Goal: Task Accomplishment & Management: Use online tool/utility

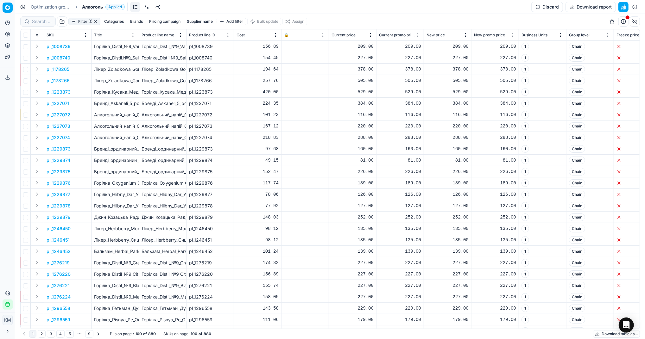
click at [601, 335] on button "Download table as..." at bounding box center [616, 334] width 47 height 8
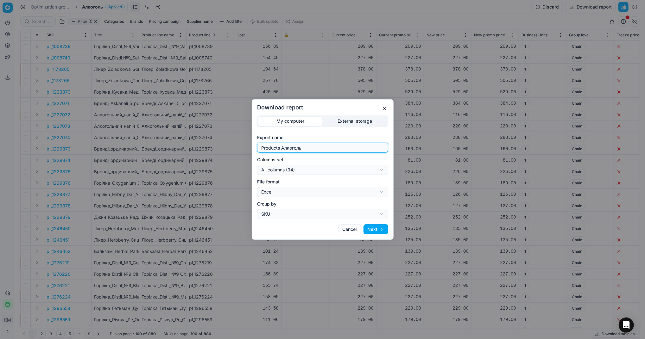
drag, startPoint x: 308, startPoint y: 151, endPoint x: 235, endPoint y: 145, distance: 72.7
click at [235, 145] on div "Download report My computer External storage Export name Products Алкоголь Colu…" at bounding box center [322, 169] width 645 height 339
type input "Компетера [DATE]"
click at [369, 230] on button "Next" at bounding box center [375, 229] width 25 height 10
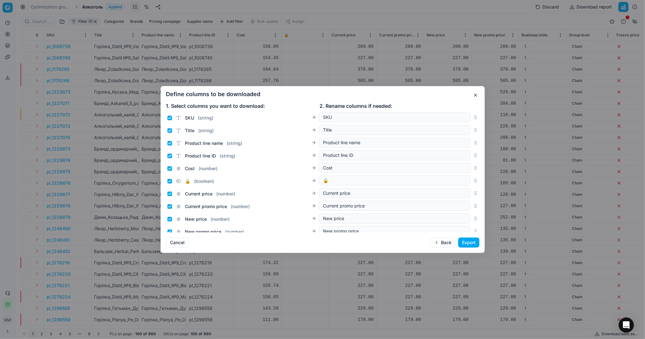
click at [468, 246] on button "Export" at bounding box center [468, 243] width 21 height 10
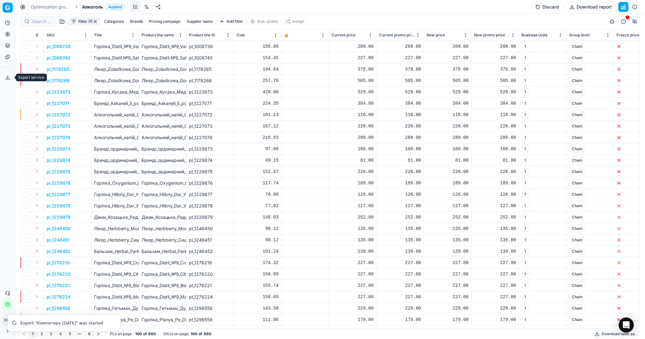
click at [10, 79] on button "Export service" at bounding box center [8, 77] width 10 height 10
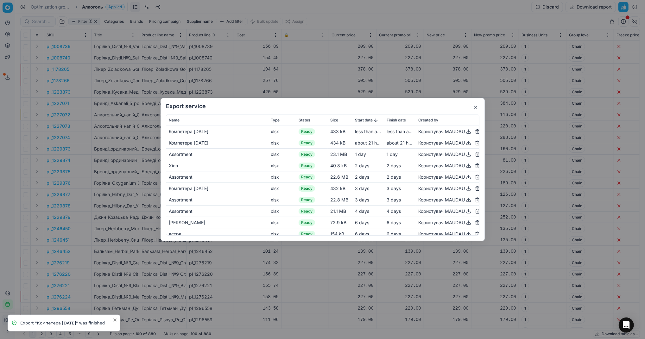
click at [465, 130] on button "button" at bounding box center [469, 132] width 8 height 8
